Goal: Navigation & Orientation: Find specific page/section

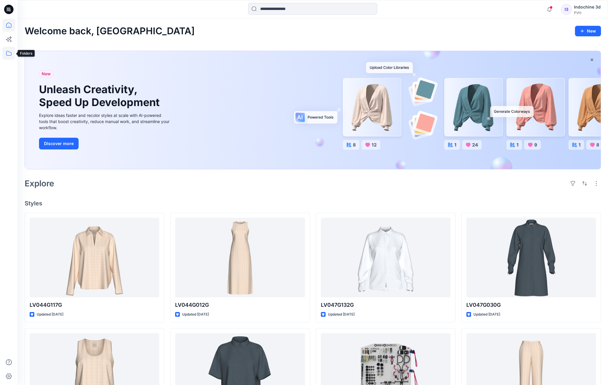
click at [9, 52] on icon at bounding box center [8, 53] width 5 height 5
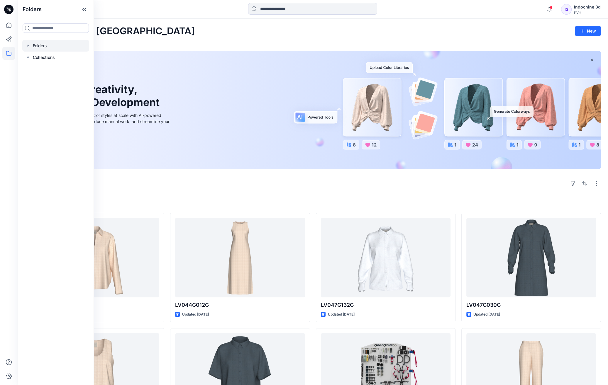
click at [41, 46] on div at bounding box center [55, 46] width 67 height 12
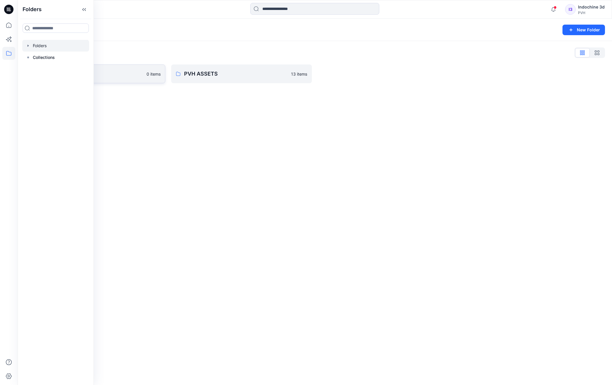
click at [128, 76] on p "Indochine" at bounding box center [91, 74] width 106 height 8
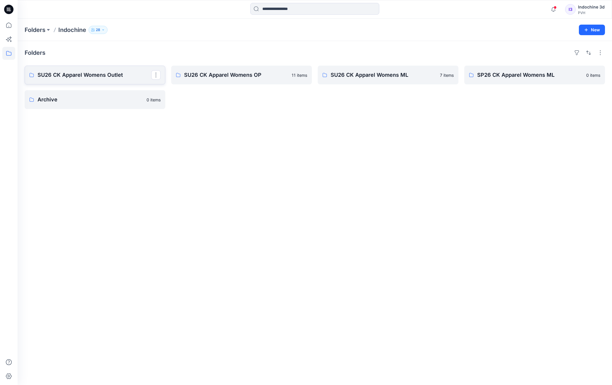
click at [125, 74] on p "SU26 CK Apparel Womens Outlet" at bounding box center [95, 75] width 114 height 8
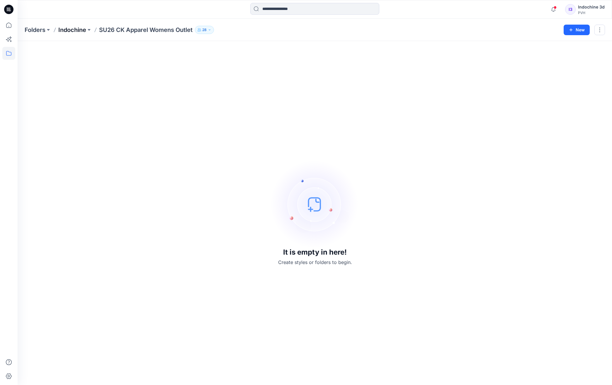
click at [79, 30] on p "Indochine" at bounding box center [72, 30] width 28 height 8
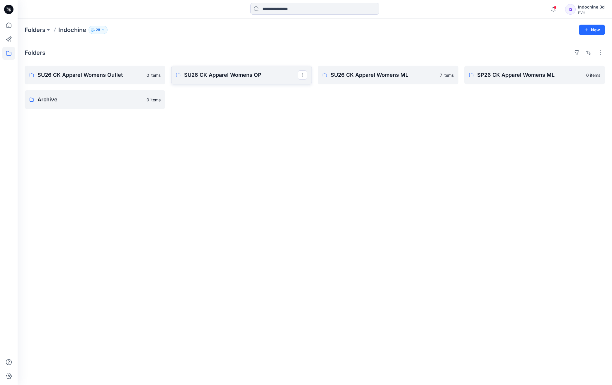
click at [245, 76] on p "SU26 CK Apparel Womens OP" at bounding box center [241, 75] width 114 height 8
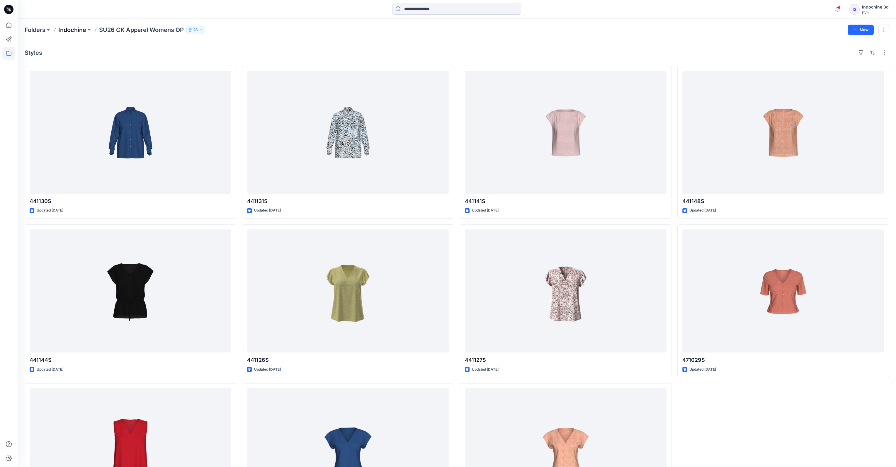
click at [79, 31] on p "Indochine" at bounding box center [72, 30] width 28 height 8
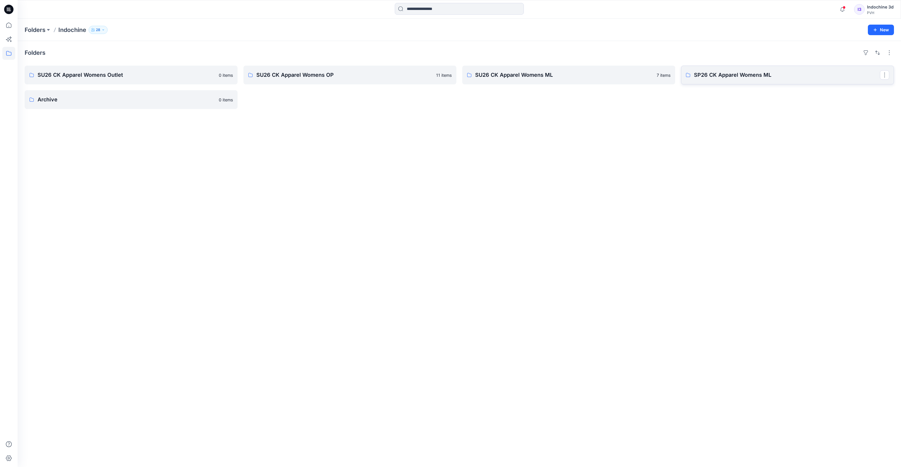
click at [577, 74] on p "SP26 CK Apparel Womens ML" at bounding box center [787, 75] width 186 height 8
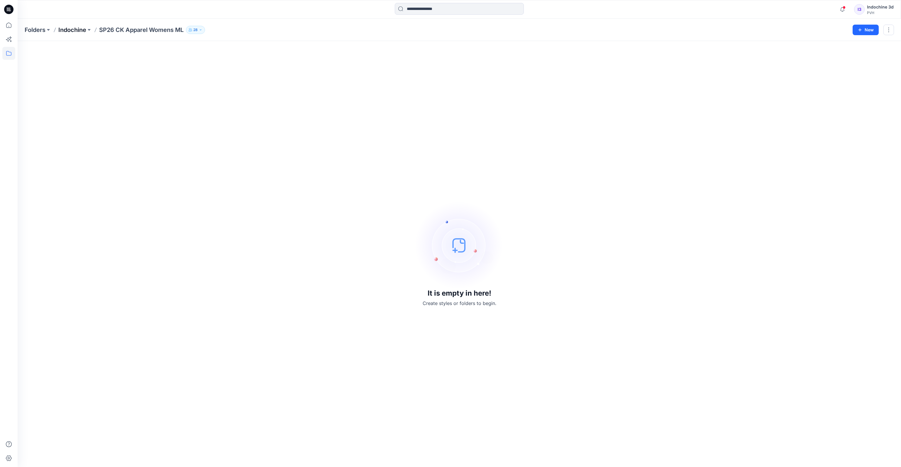
click at [68, 32] on p "Indochine" at bounding box center [72, 30] width 28 height 8
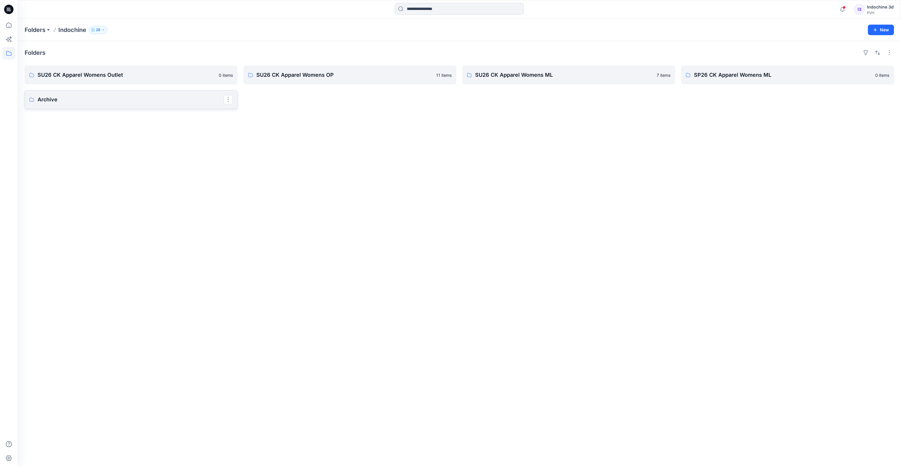
click at [131, 101] on p "Archive" at bounding box center [131, 100] width 186 height 8
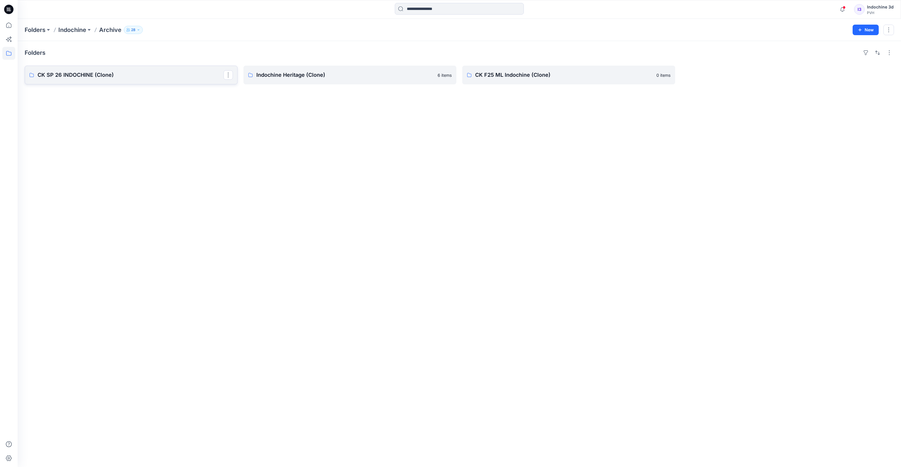
click at [160, 76] on p "CK SP 26 INDOCHINE (Clone)" at bounding box center [131, 75] width 186 height 8
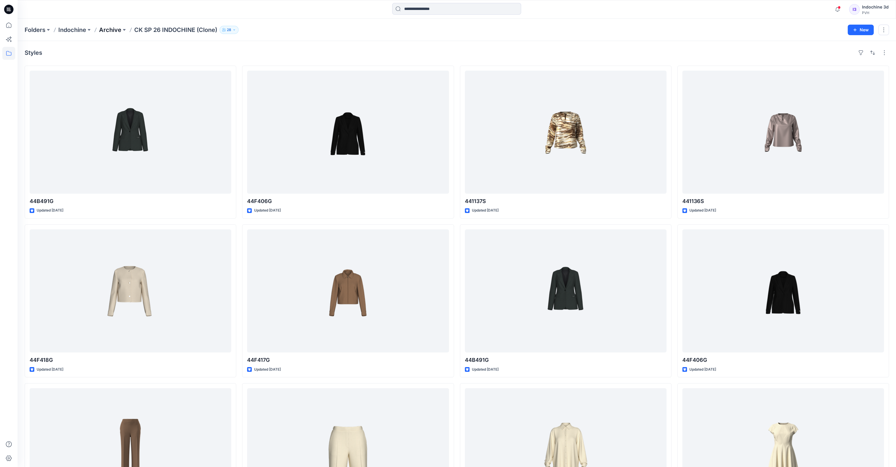
click at [116, 28] on p "Archive" at bounding box center [110, 30] width 22 height 8
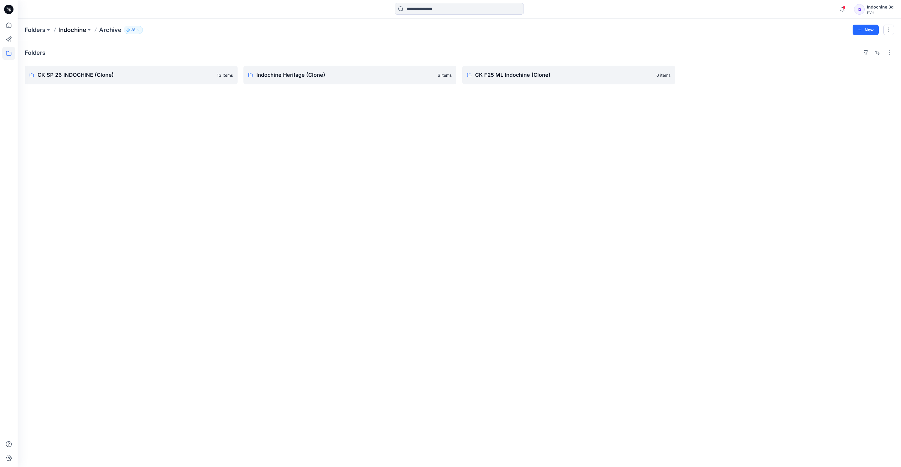
click at [77, 31] on p "Indochine" at bounding box center [72, 30] width 28 height 8
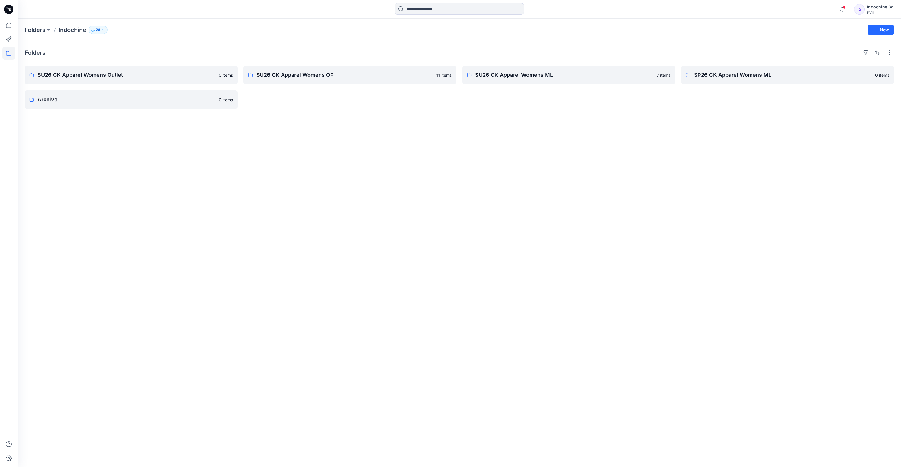
click at [369, 210] on div "Folders SU26 CK Apparel Womens Outlet 0 items Archive 0 items SU26 CK Apparel W…" at bounding box center [459, 254] width 883 height 426
click at [367, 73] on p "SU26 CK Apparel Womens OP" at bounding box center [349, 75] width 186 height 8
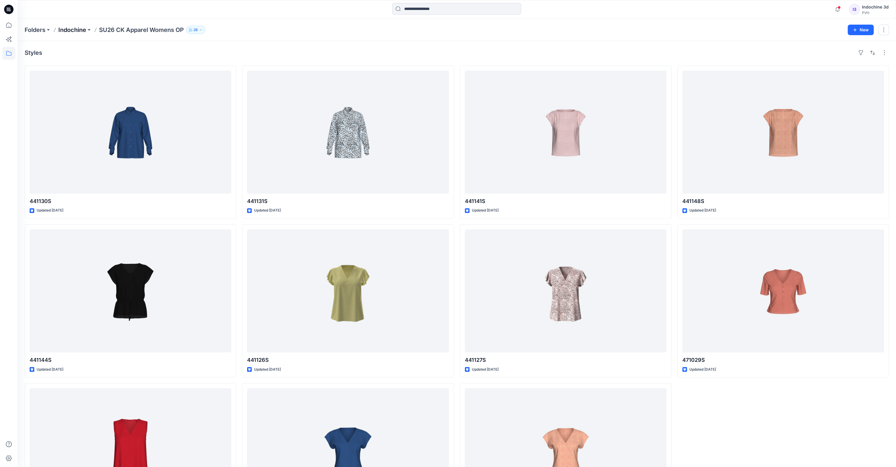
click at [78, 31] on p "Indochine" at bounding box center [72, 30] width 28 height 8
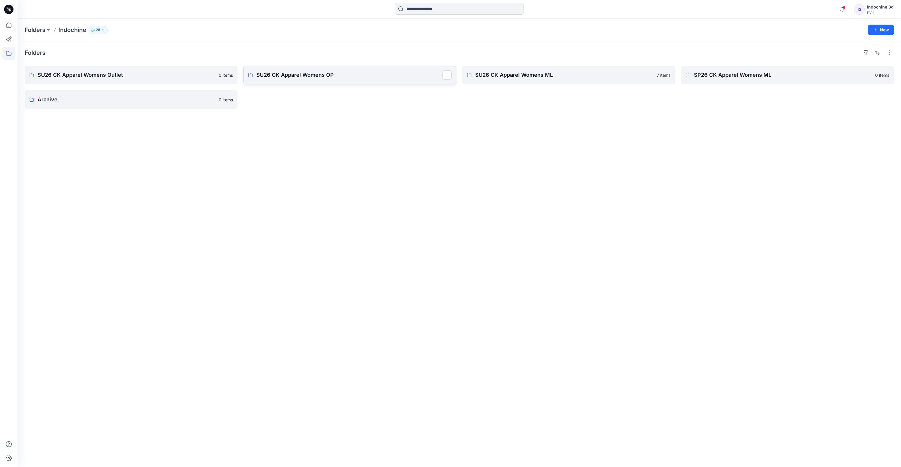
click at [350, 73] on p "SU26 CK Apparel Womens OP" at bounding box center [349, 75] width 186 height 8
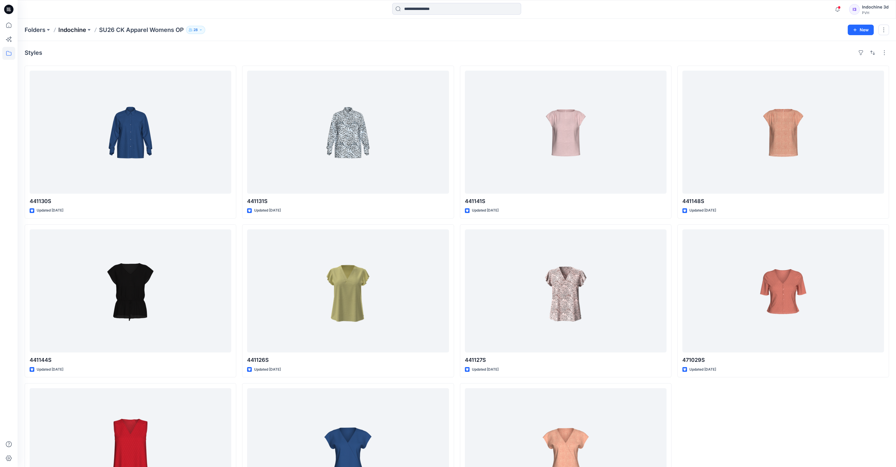
click at [76, 30] on p "Indochine" at bounding box center [72, 30] width 28 height 8
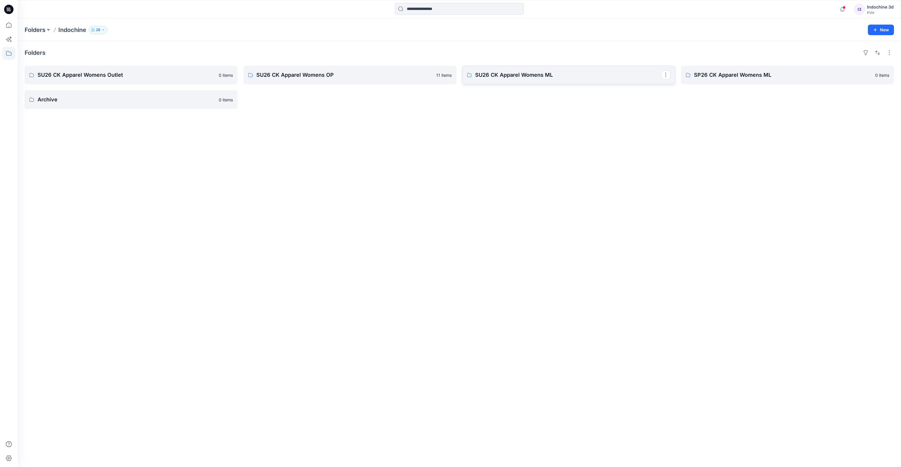
click at [563, 72] on p "SU26 CK Apparel Womens ML" at bounding box center [568, 75] width 186 height 8
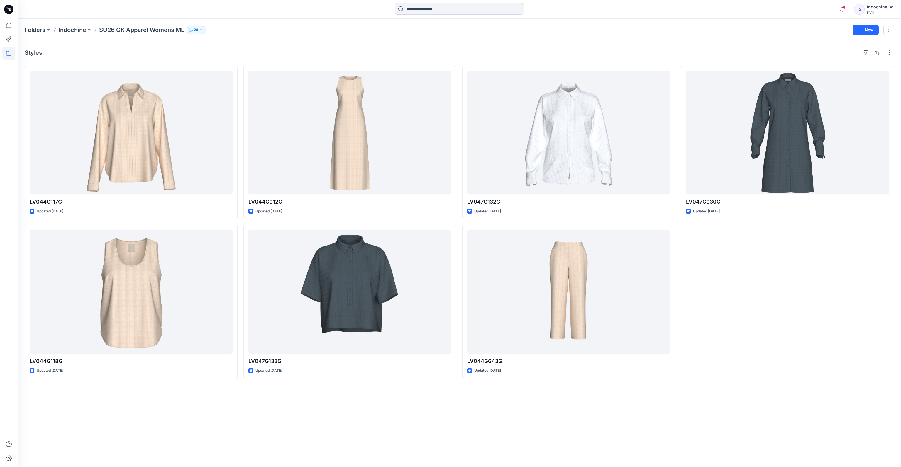
click at [577, 283] on div "LV047G030G Updated [DATE]" at bounding box center [787, 222] width 213 height 313
click at [559, 48] on div "Styles" at bounding box center [459, 52] width 869 height 9
click at [74, 30] on p "Indochine" at bounding box center [72, 30] width 28 height 8
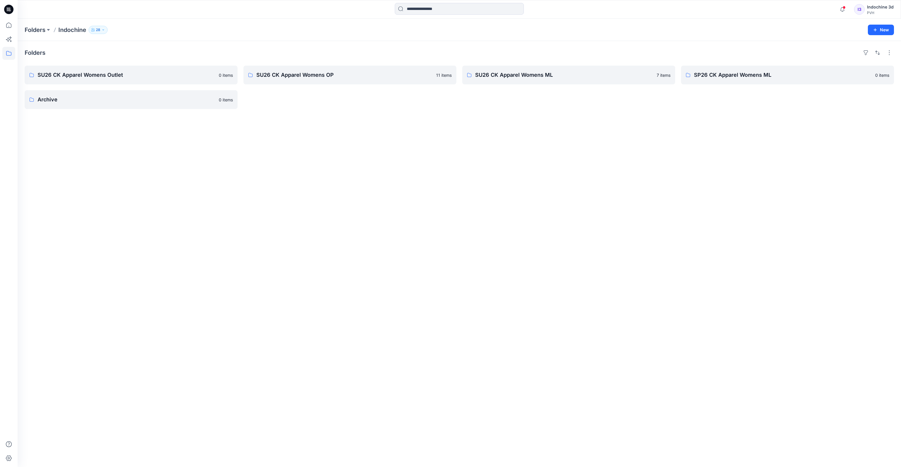
click at [394, 131] on div "Folders SU26 CK Apparel Womens Outlet 0 items Archive 0 items SU26 CK Apparel W…" at bounding box center [459, 254] width 883 height 426
click at [165, 76] on p "SU26 CK Apparel Womens Outlet" at bounding box center [131, 75] width 186 height 8
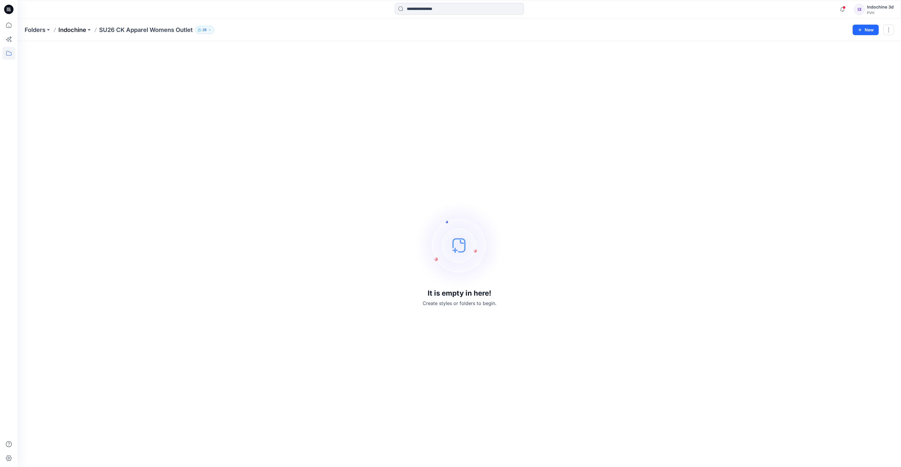
click at [64, 31] on p "Indochine" at bounding box center [72, 30] width 28 height 8
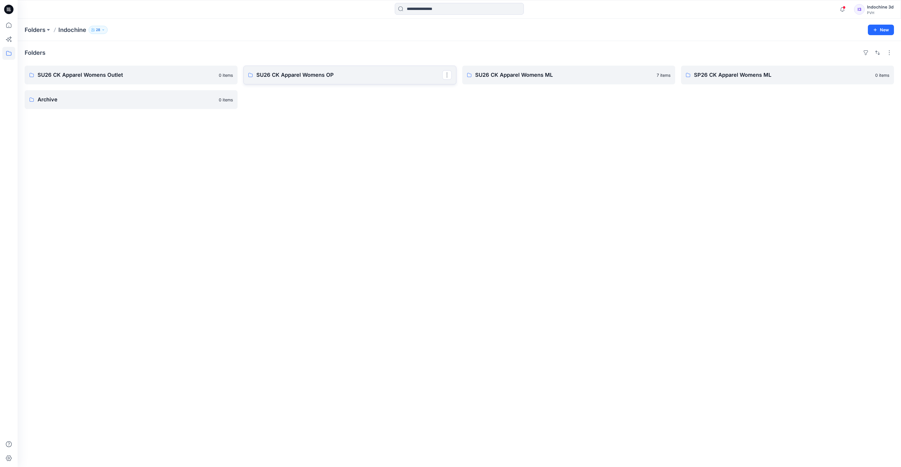
click at [345, 79] on p "SU26 CK Apparel Womens OP" at bounding box center [349, 75] width 186 height 8
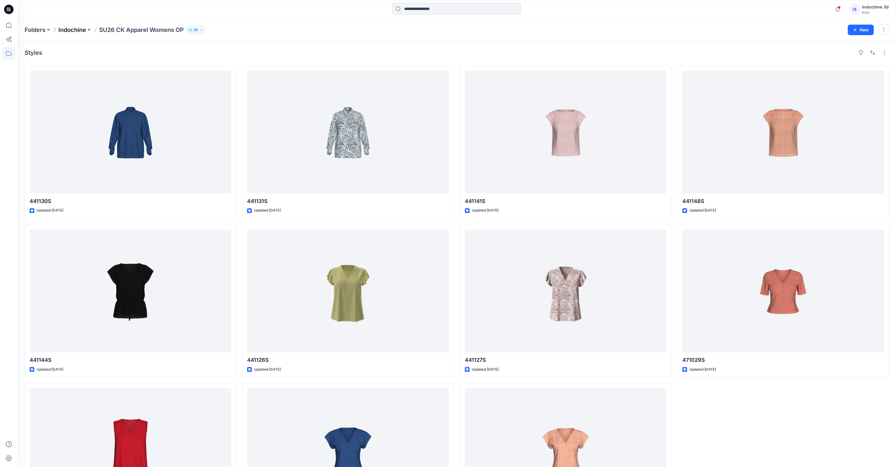
click at [74, 31] on p "Indochine" at bounding box center [72, 30] width 28 height 8
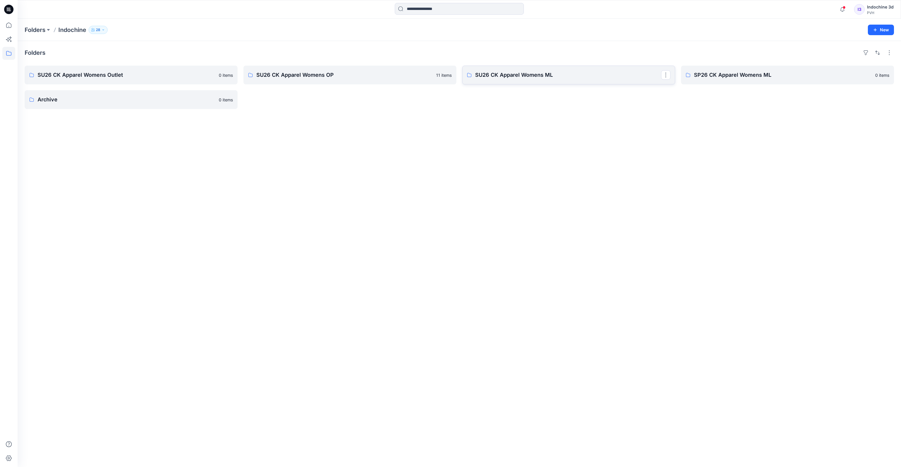
click at [543, 74] on p "SU26 CK Apparel Womens ML" at bounding box center [568, 75] width 186 height 8
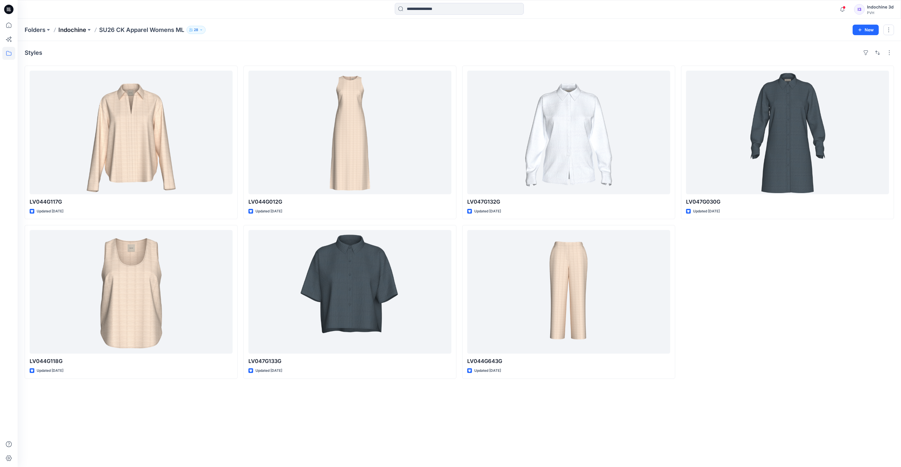
click at [70, 30] on p "Indochine" at bounding box center [72, 30] width 28 height 8
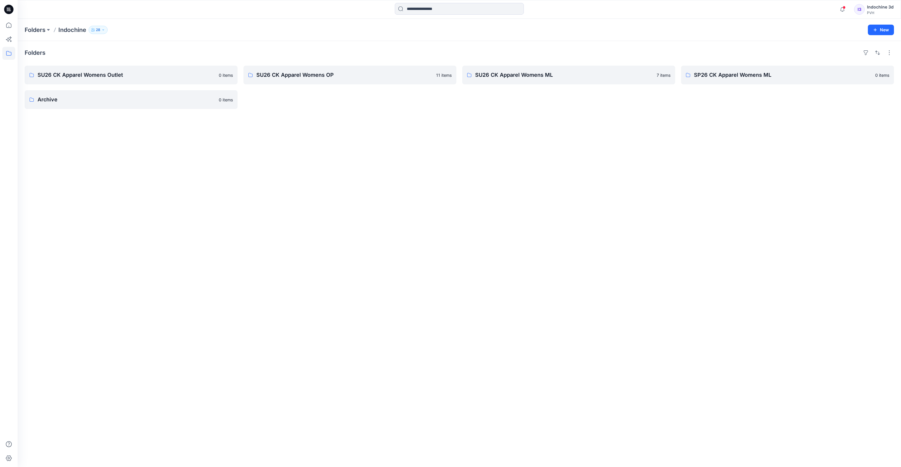
click at [508, 193] on div "Folders SU26 CK Apparel Womens Outlet 0 items Archive 0 items SU26 CK Apparel W…" at bounding box center [459, 254] width 883 height 426
